Goal: Task Accomplishment & Management: Use online tool/utility

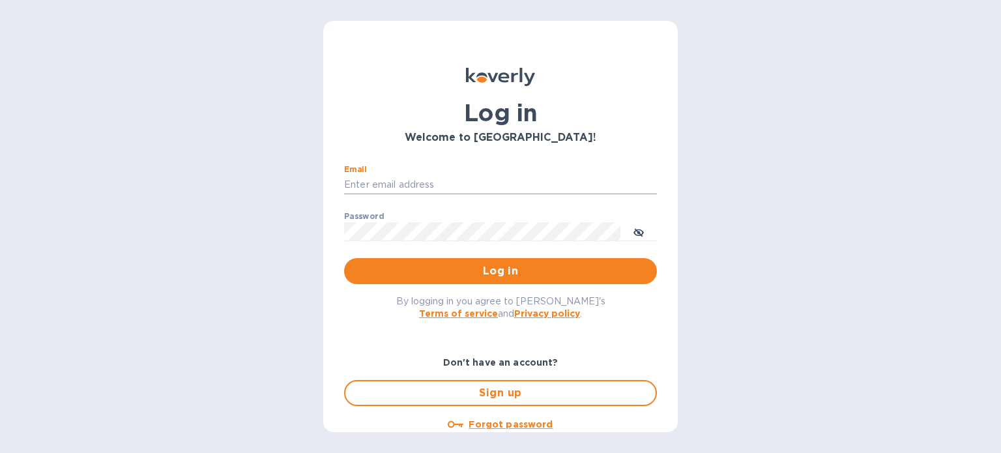
click at [439, 184] on input "Email" at bounding box center [500, 185] width 313 height 20
click at [311, 151] on div "Log in Welcome to [GEOGRAPHIC_DATA]! Email ​ Password ​ Log in By logging in yo…" at bounding box center [500, 226] width 1001 height 453
click at [401, 181] on input "Email" at bounding box center [500, 185] width 313 height 20
click at [437, 179] on input "Email" at bounding box center [500, 185] width 313 height 20
type input "[EMAIL_ADDRESS][DOMAIN_NAME]"
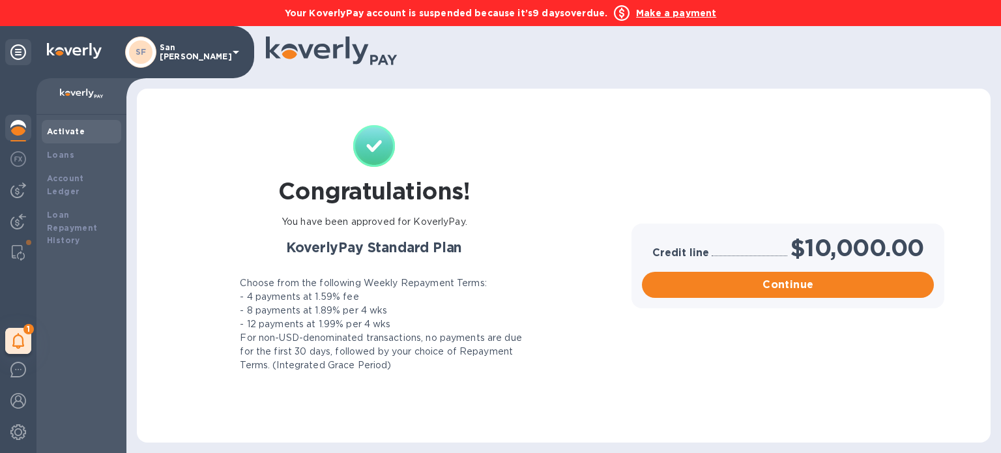
click at [645, 14] on b "Make a payment" at bounding box center [676, 13] width 80 height 10
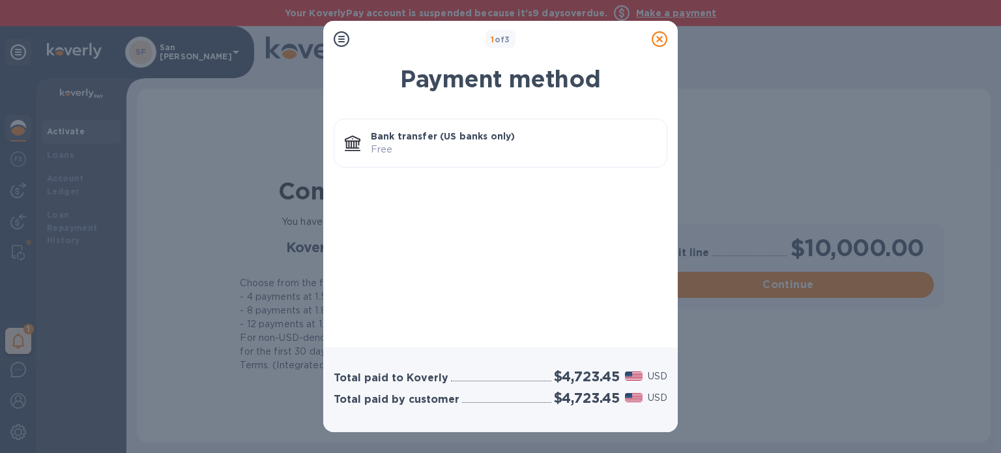
click at [457, 143] on p "Free" at bounding box center [513, 150] width 285 height 14
